Goal: Check status: Check status

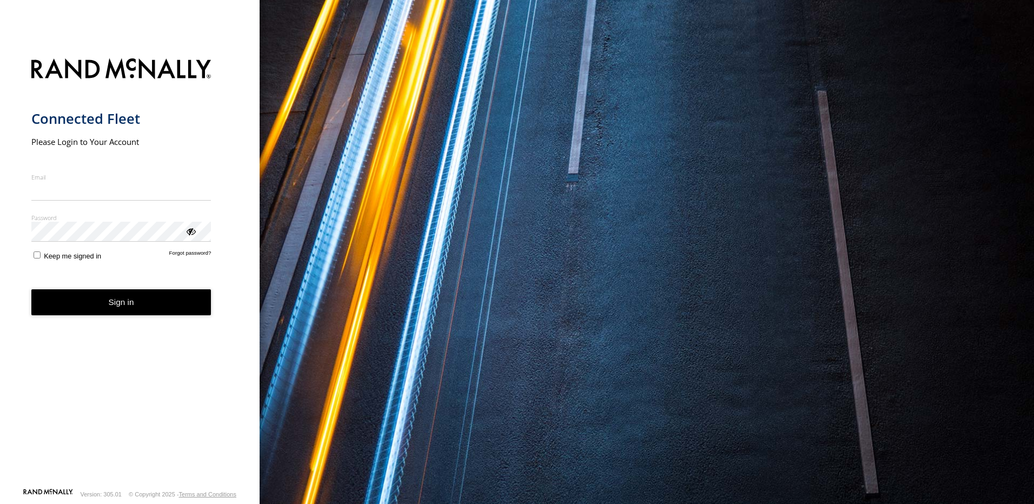
type input "**********"
click at [117, 312] on button "Sign in" at bounding box center [121, 302] width 180 height 26
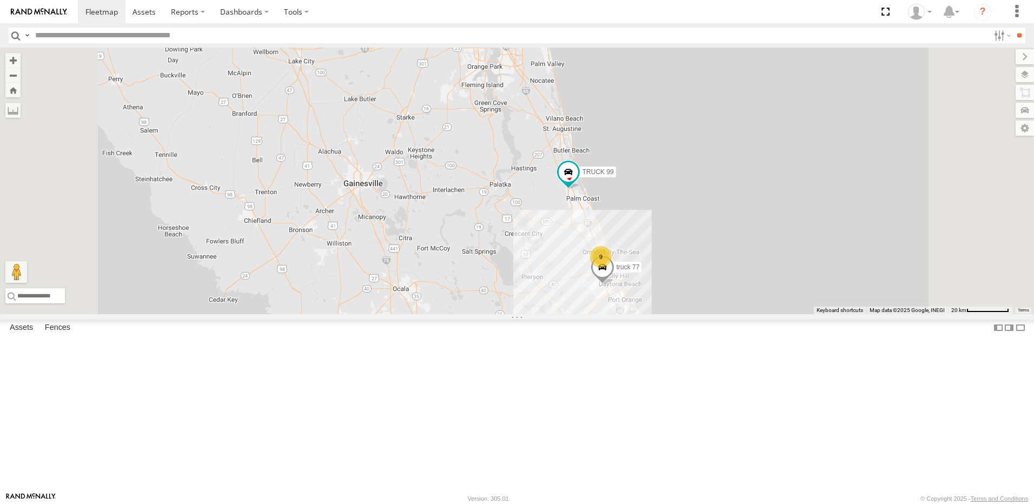
drag, startPoint x: 370, startPoint y: 408, endPoint x: 265, endPoint y: 317, distance: 138.3
click at [266, 317] on main "← Move left → Move right ↑ Move up ↓ Move down + Zoom in - Zoom out Home Jump l…" at bounding box center [517, 270] width 1034 height 444
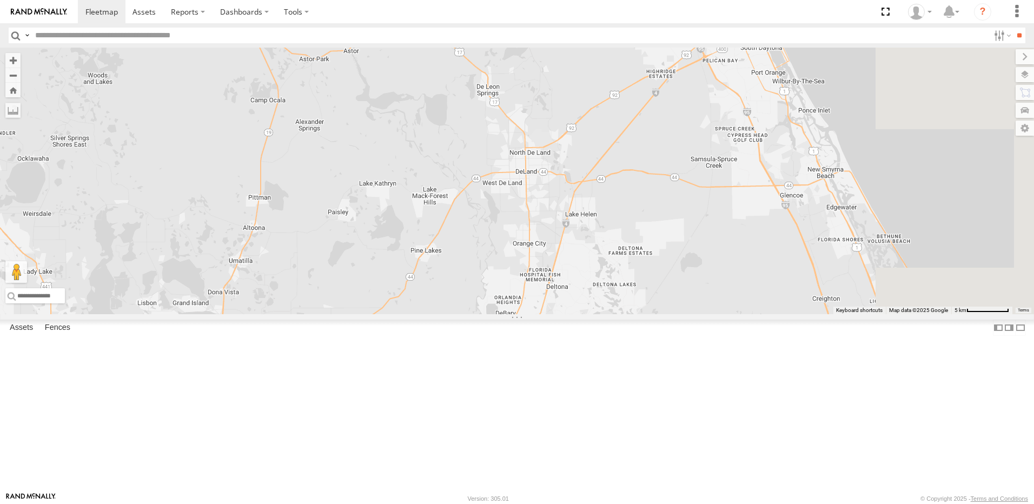
drag, startPoint x: 607, startPoint y: 311, endPoint x: 447, endPoint y: 455, distance: 215.5
click at [422, 314] on div "truck 77 TRUCK 58 TRUCK 99" at bounding box center [517, 181] width 1034 height 267
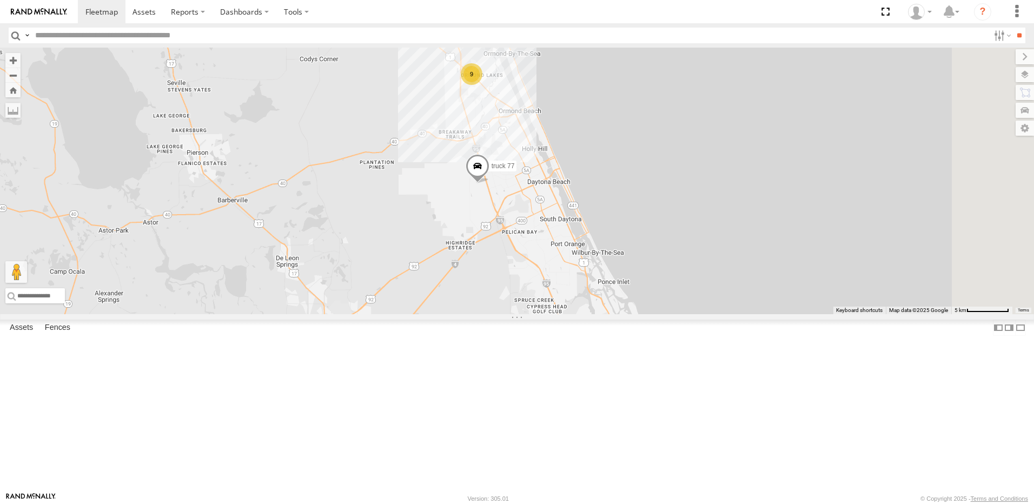
drag, startPoint x: 613, startPoint y: 361, endPoint x: 527, endPoint y: 403, distance: 95.5
click at [527, 314] on div "truck 77 TRUCK 58 TRUCK 99 9" at bounding box center [517, 181] width 1034 height 267
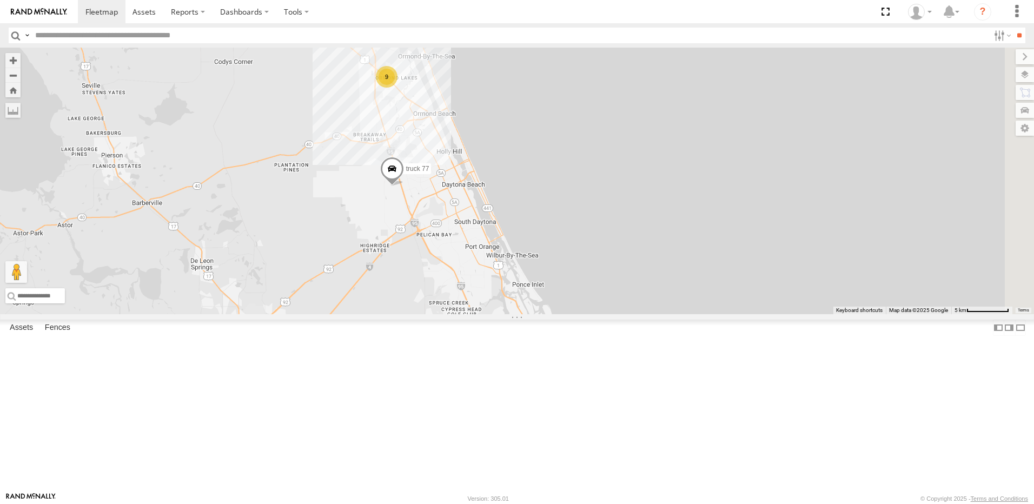
drag, startPoint x: 575, startPoint y: 367, endPoint x: 523, endPoint y: 368, distance: 51.9
click at [523, 314] on div "truck 77 TRUCK 58 TRUCK 99 9" at bounding box center [517, 181] width 1034 height 267
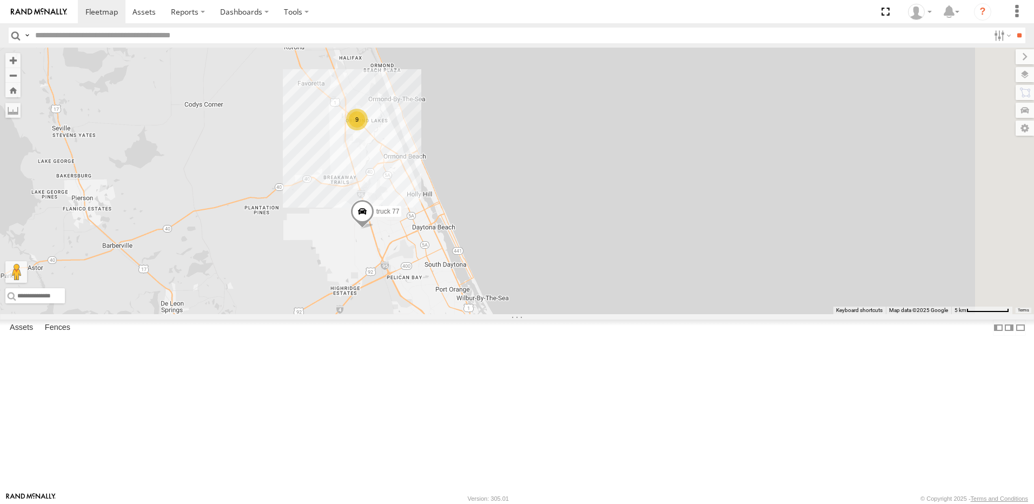
drag, startPoint x: 488, startPoint y: 254, endPoint x: 465, endPoint y: 295, distance: 47.2
click at [465, 295] on div "truck 77 TRUCK 58 TRUCK 99 9" at bounding box center [517, 181] width 1034 height 267
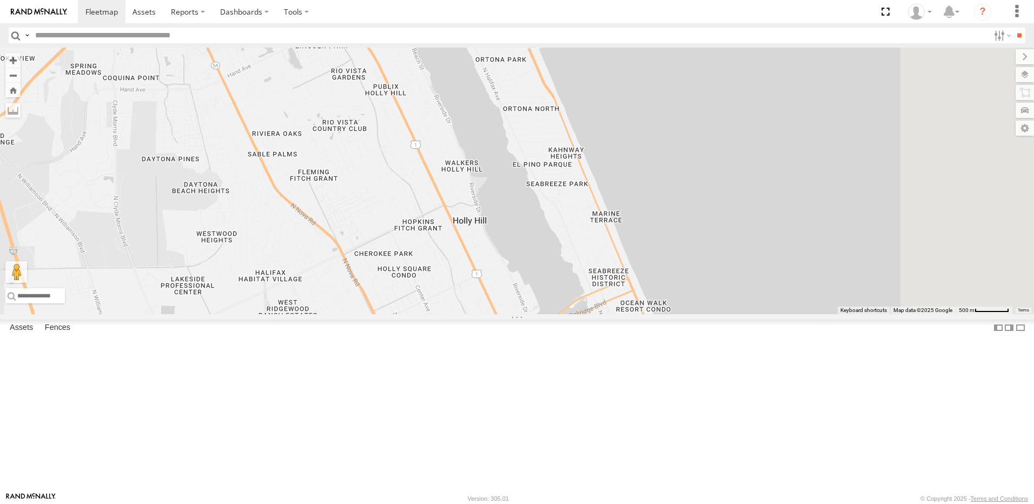
drag, startPoint x: 573, startPoint y: 338, endPoint x: 451, endPoint y: 254, distance: 148.0
click at [451, 254] on div "truck 77 TRUCK 58 TRUCK 99" at bounding box center [517, 181] width 1034 height 267
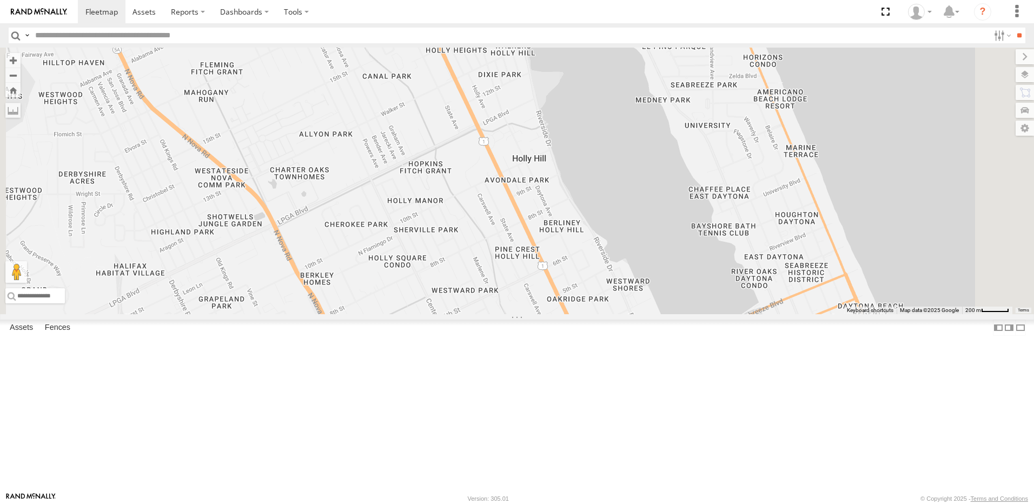
drag, startPoint x: 584, startPoint y: 333, endPoint x: 526, endPoint y: 226, distance: 121.7
click at [526, 227] on div "truck 77 TRUCK 58 TRUCK 99" at bounding box center [517, 181] width 1034 height 267
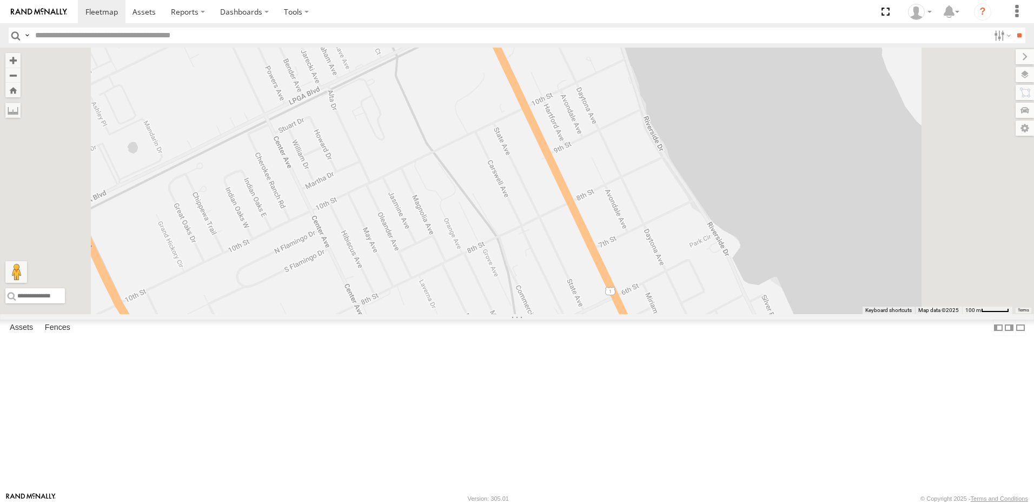
drag, startPoint x: 683, startPoint y: 324, endPoint x: 624, endPoint y: 243, distance: 100.2
click at [625, 244] on div "truck 77 TRUCK 58 TRUCK 99" at bounding box center [517, 181] width 1034 height 267
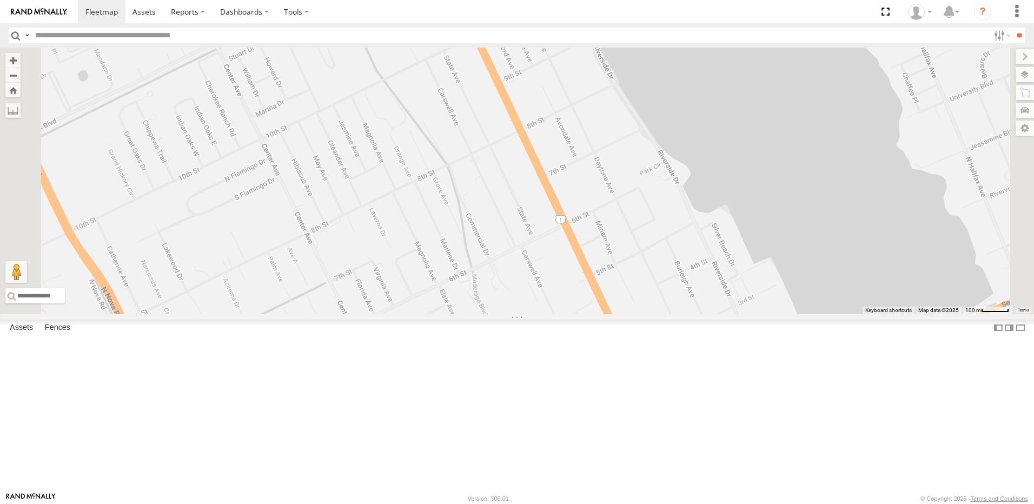
drag, startPoint x: 611, startPoint y: 277, endPoint x: 574, endPoint y: 222, distance: 67.3
click at [588, 237] on div "truck 77 TRUCK 58 TRUCK 99" at bounding box center [517, 181] width 1034 height 267
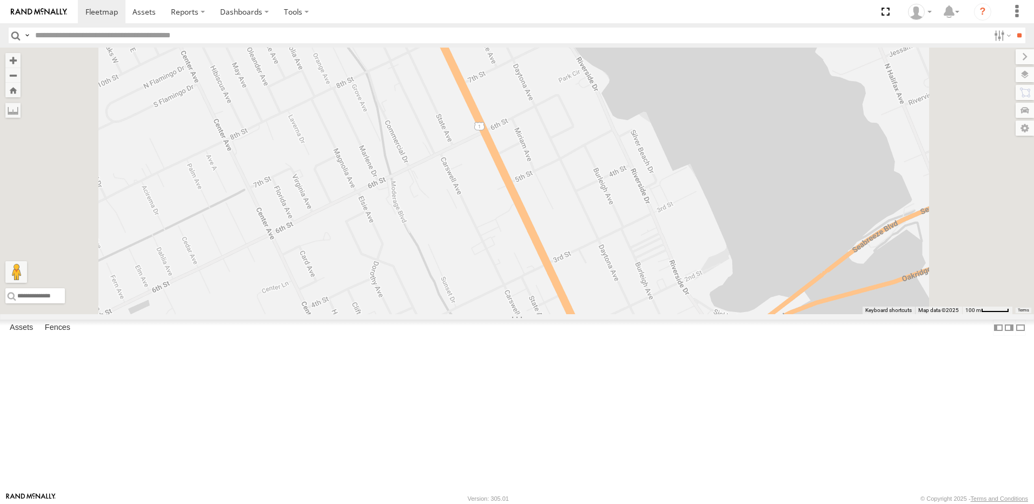
drag, startPoint x: 613, startPoint y: 293, endPoint x: 585, endPoint y: 218, distance: 80.0
click at [585, 218] on div "truck 77 TRUCK 58 TRUCK 99" at bounding box center [517, 181] width 1034 height 267
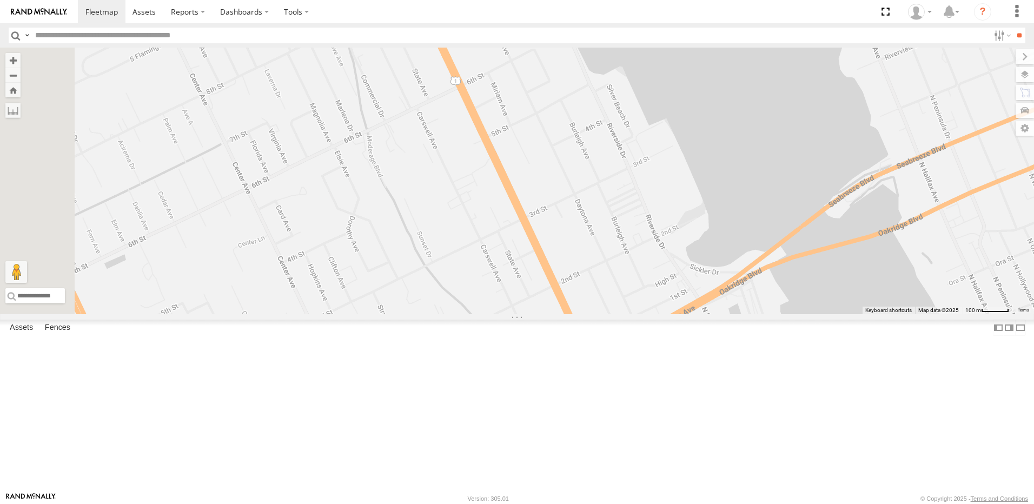
drag, startPoint x: 563, startPoint y: 197, endPoint x: 578, endPoint y: 327, distance: 131.2
click at [577, 314] on div "truck 77 TRUCK 58 TRUCK 99" at bounding box center [517, 181] width 1034 height 267
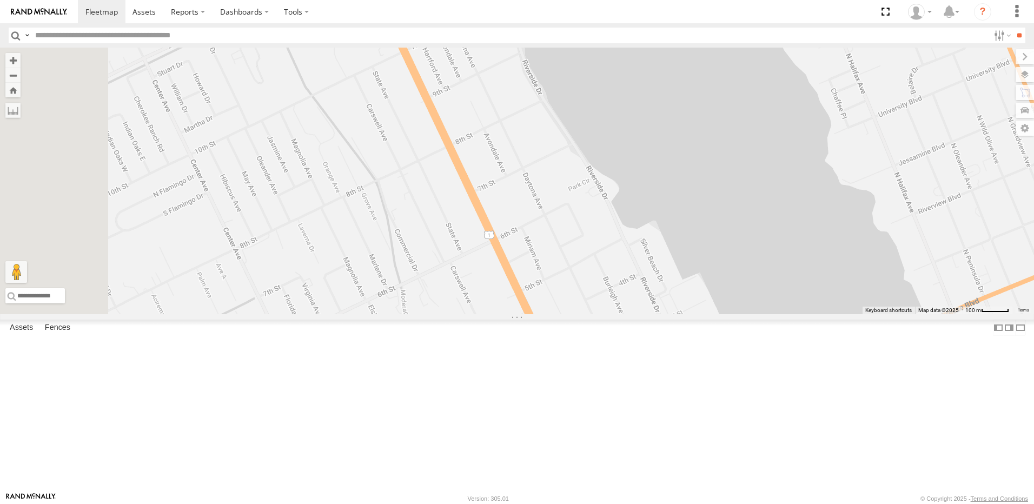
drag, startPoint x: 577, startPoint y: 257, endPoint x: 601, endPoint y: 295, distance: 44.2
click at [600, 294] on div "truck 77 TRUCK 58 TRUCK 99" at bounding box center [517, 181] width 1034 height 267
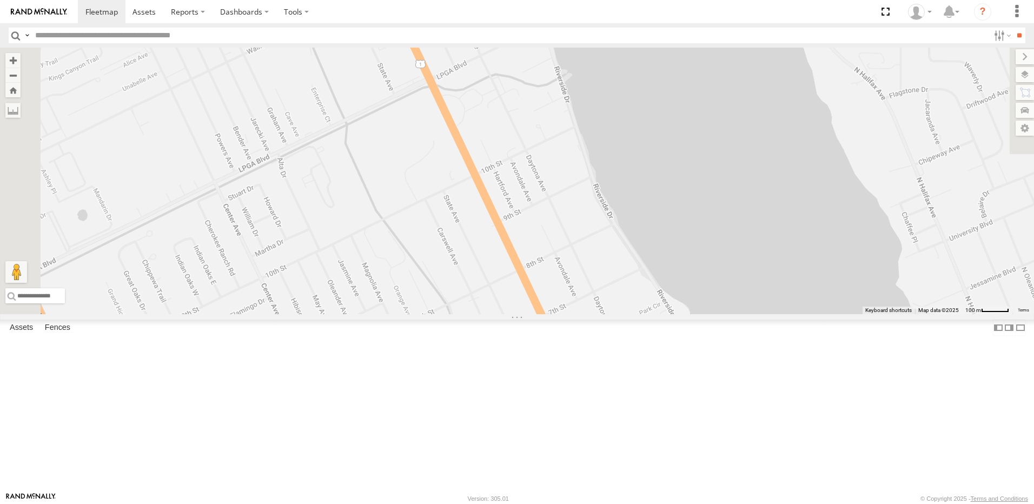
drag, startPoint x: 558, startPoint y: 221, endPoint x: 585, endPoint y: 273, distance: 58.8
click at [585, 273] on div "truck 77 TRUCK 58 TRUCK 99" at bounding box center [517, 181] width 1034 height 267
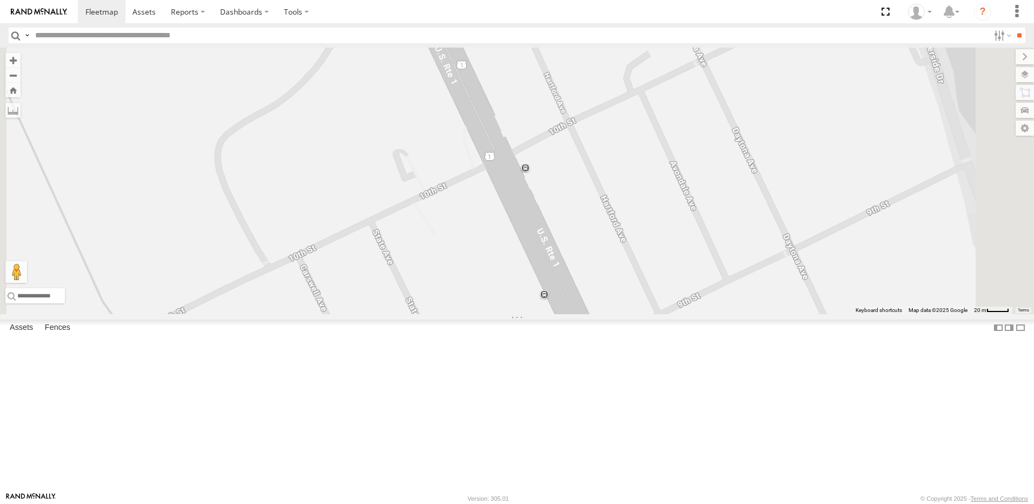
drag, startPoint x: 655, startPoint y: 328, endPoint x: 583, endPoint y: 198, distance: 148.1
click at [586, 202] on div "truck 77 TRUCK 58 TRUCK 99" at bounding box center [517, 181] width 1034 height 267
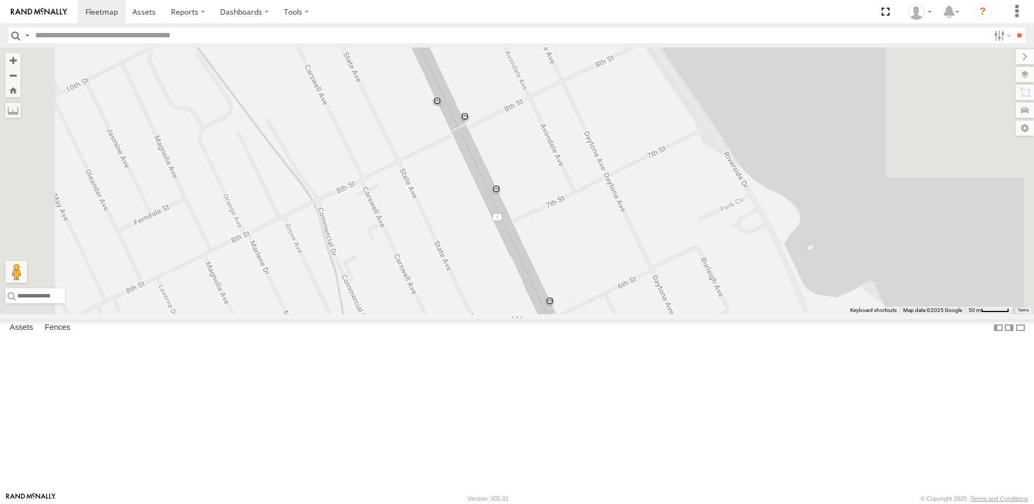
drag, startPoint x: 605, startPoint y: 349, endPoint x: 533, endPoint y: 170, distance: 193.4
click at [546, 204] on div "truck 77 TRUCK 58 TRUCK 99" at bounding box center [517, 181] width 1034 height 267
